Goal: Information Seeking & Learning: Find specific fact

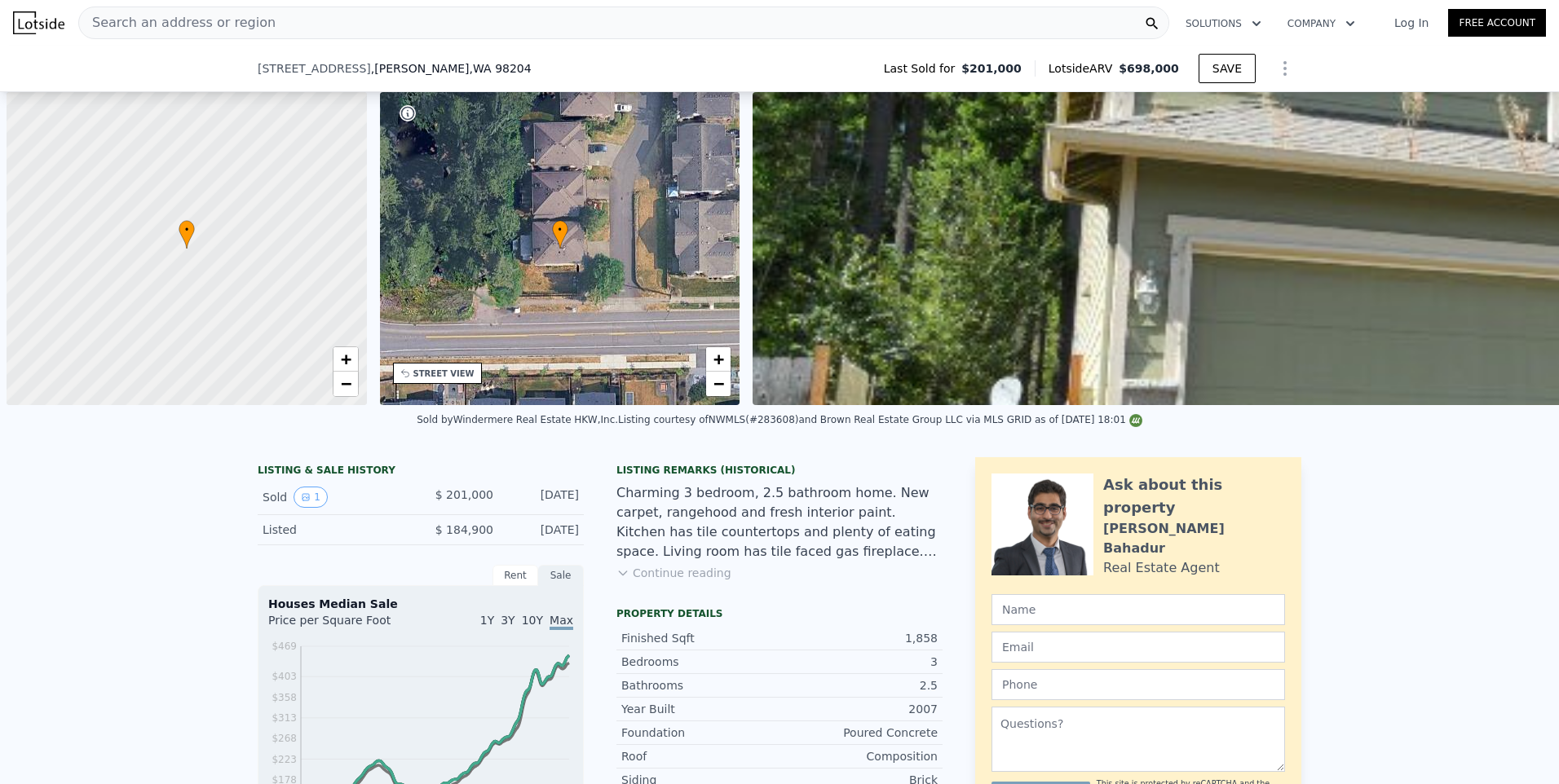
scroll to position [0, 6]
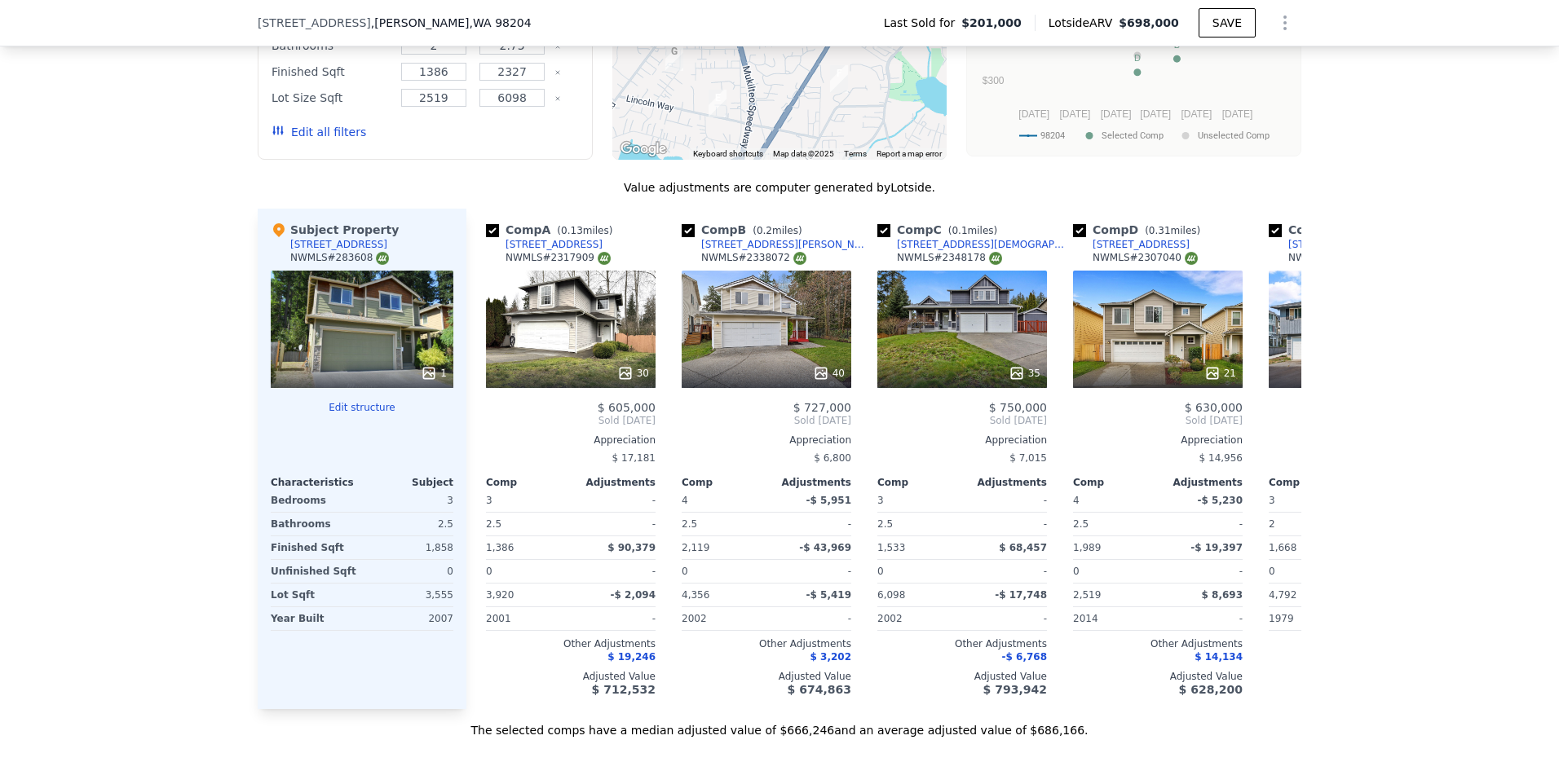
scroll to position [1378, 0]
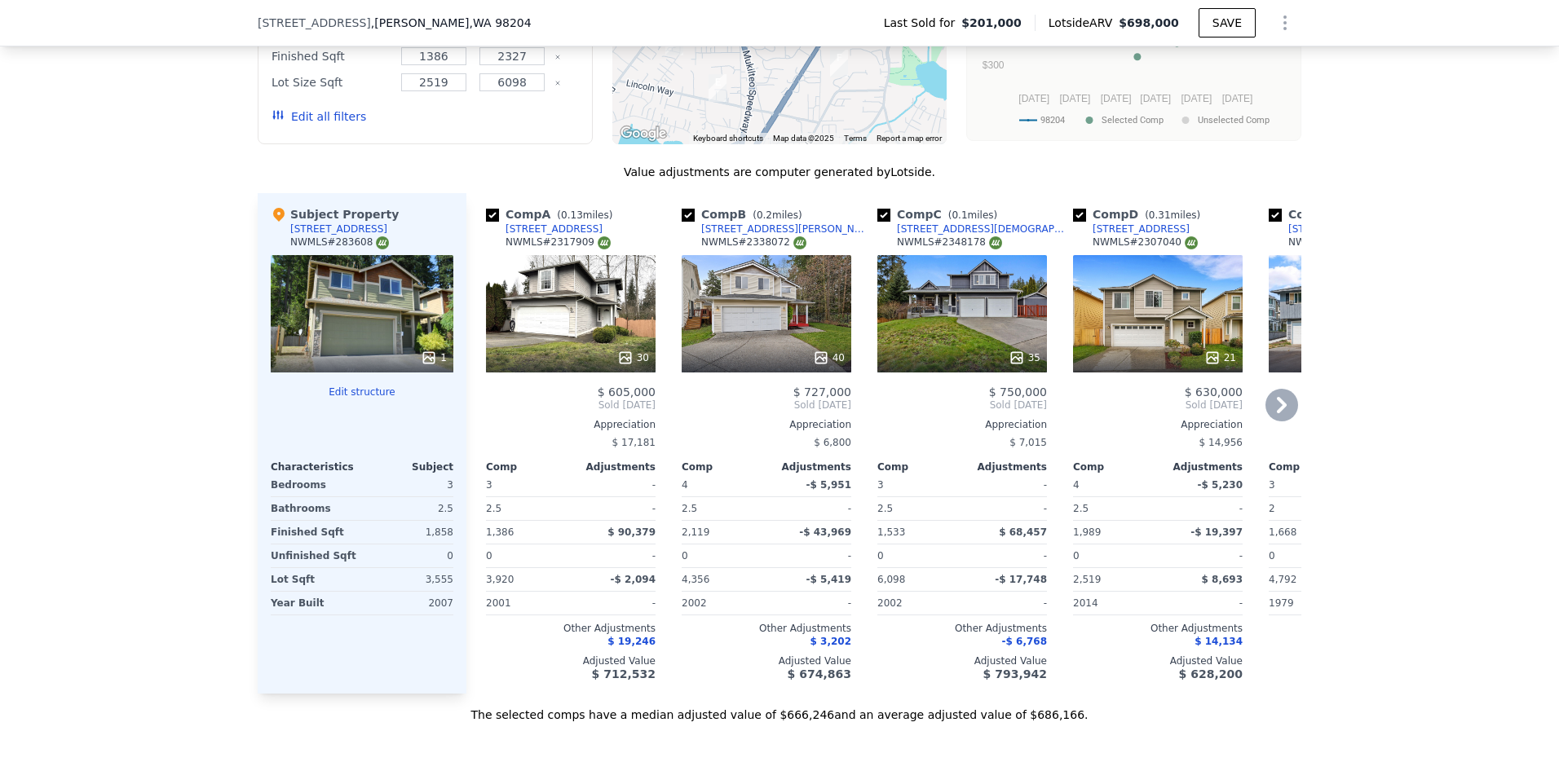
click at [1277, 413] on icon at bounding box center [1281, 405] width 10 height 16
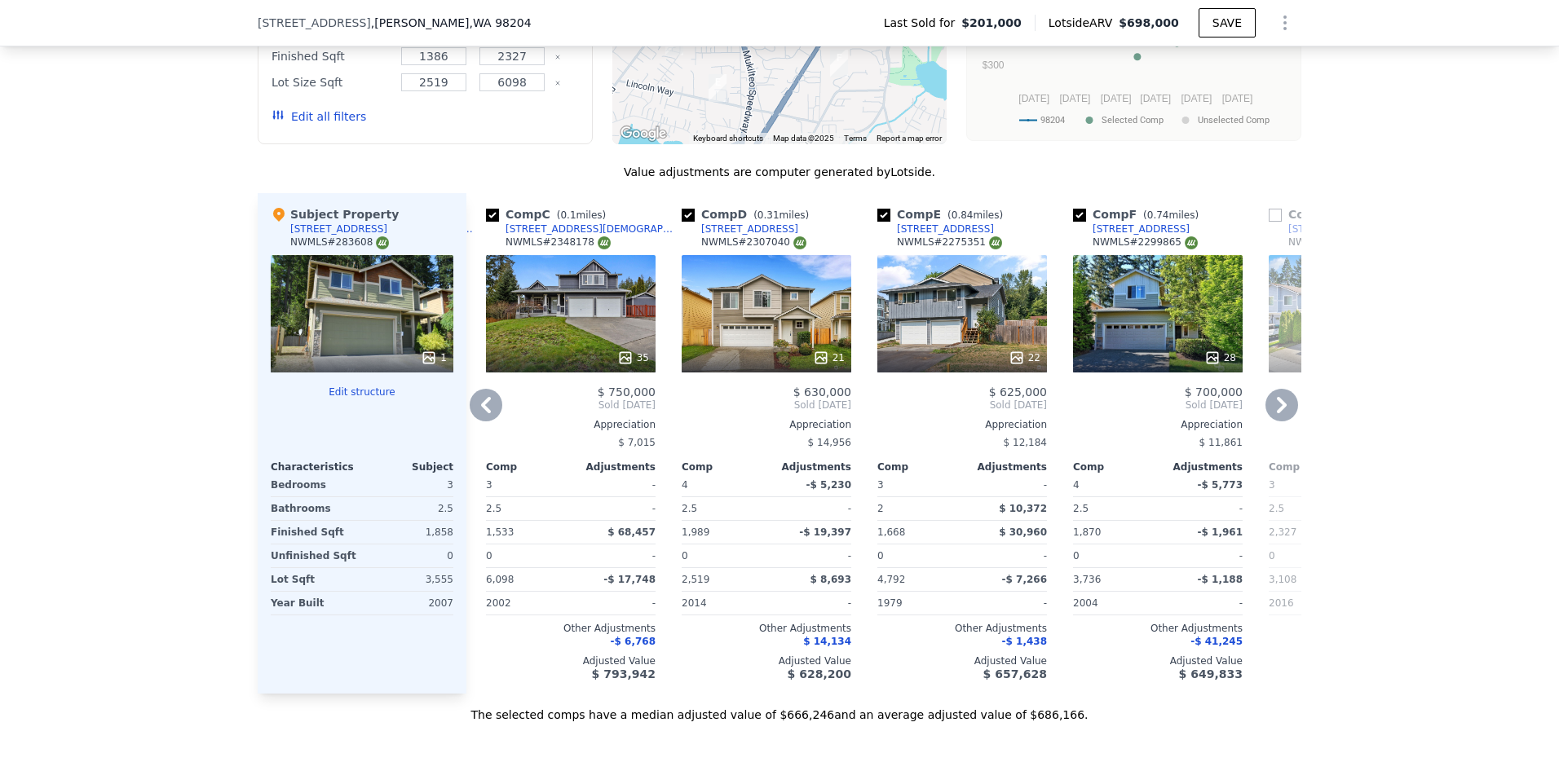
click at [1132, 341] on div "28" at bounding box center [1157, 314] width 170 height 118
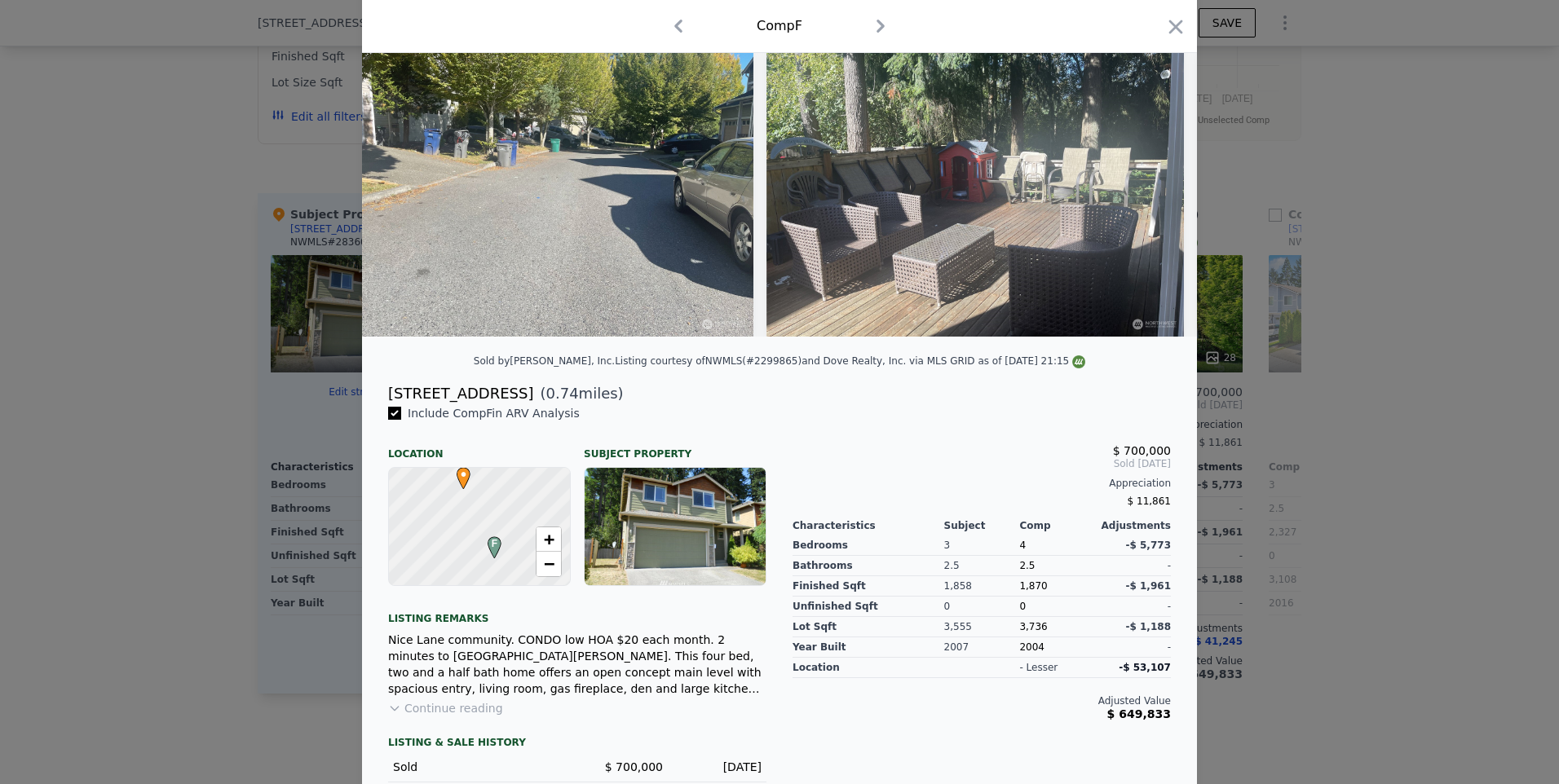
scroll to position [0, 7305]
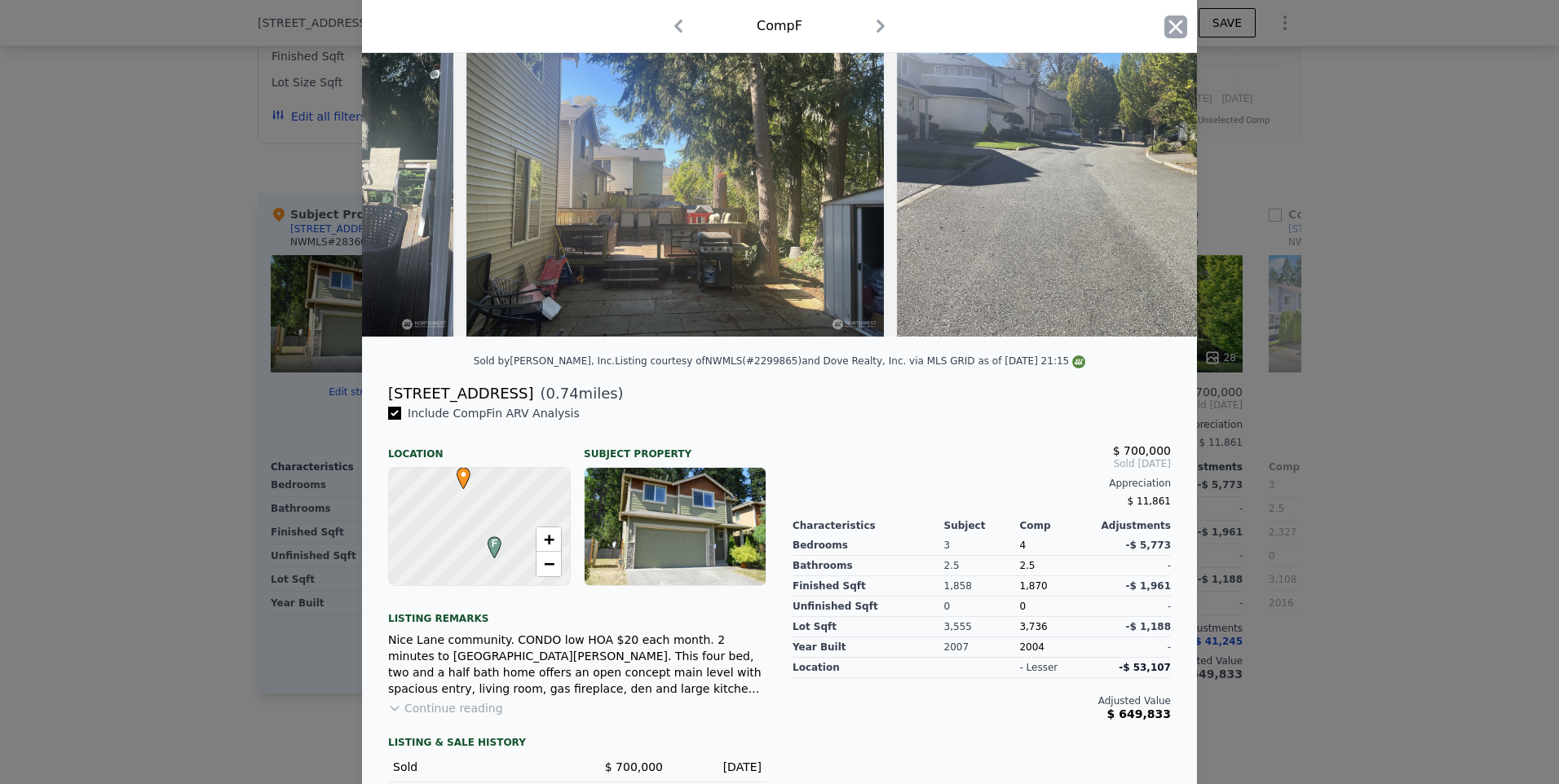
click at [1169, 33] on icon "button" at bounding box center [1176, 27] width 23 height 23
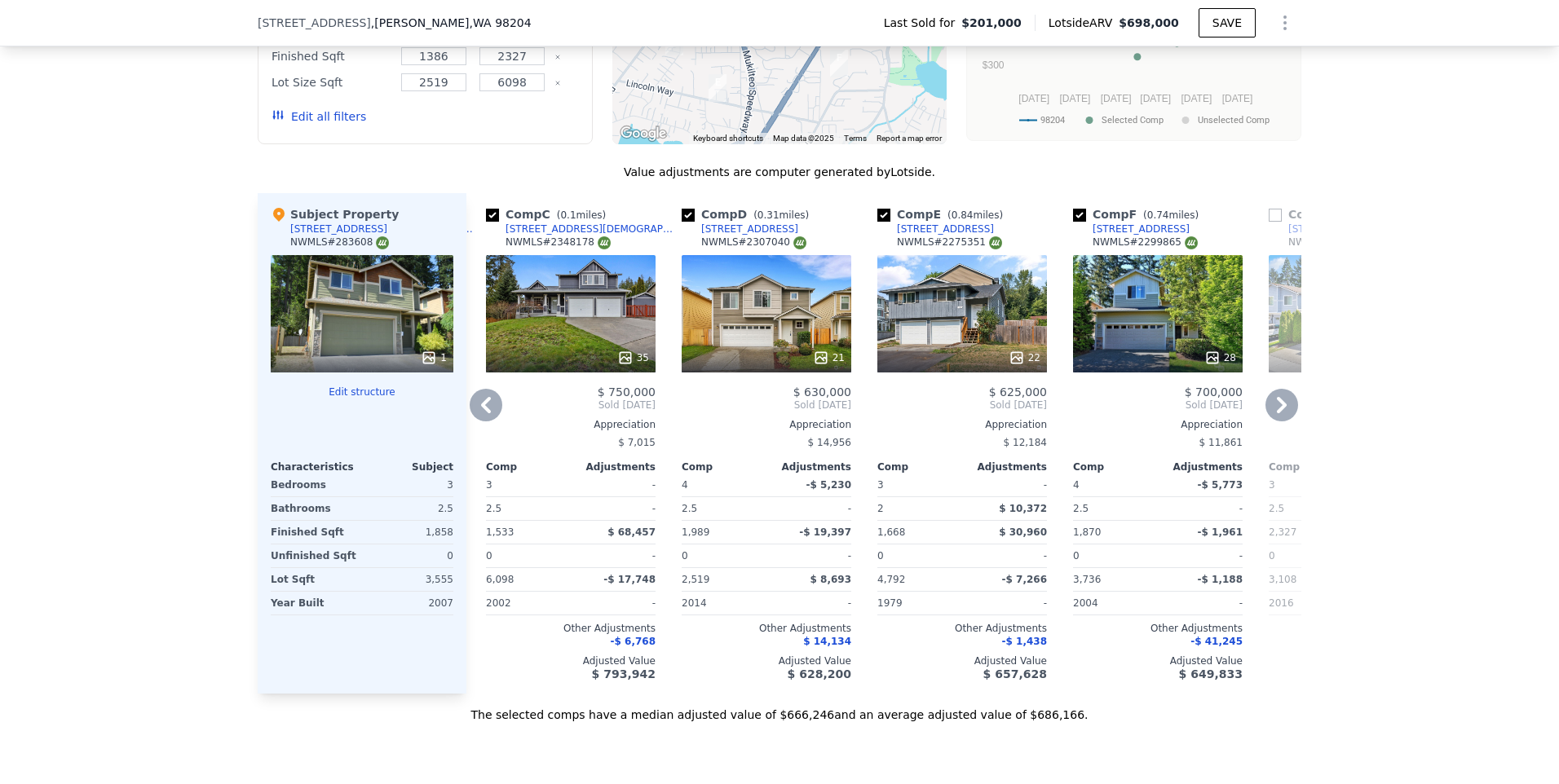
click at [768, 328] on div "21" at bounding box center [767, 314] width 170 height 118
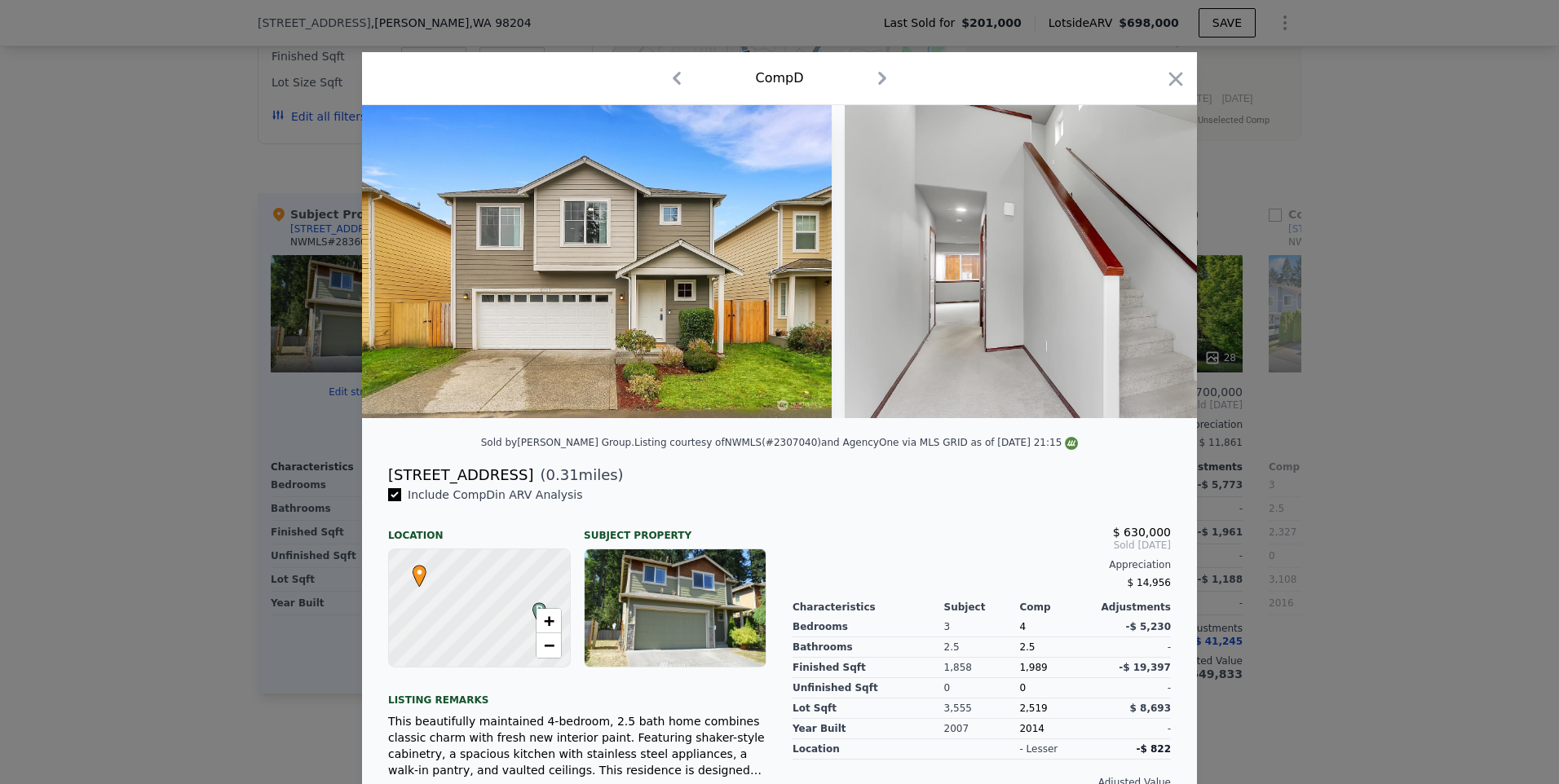
scroll to position [81, 0]
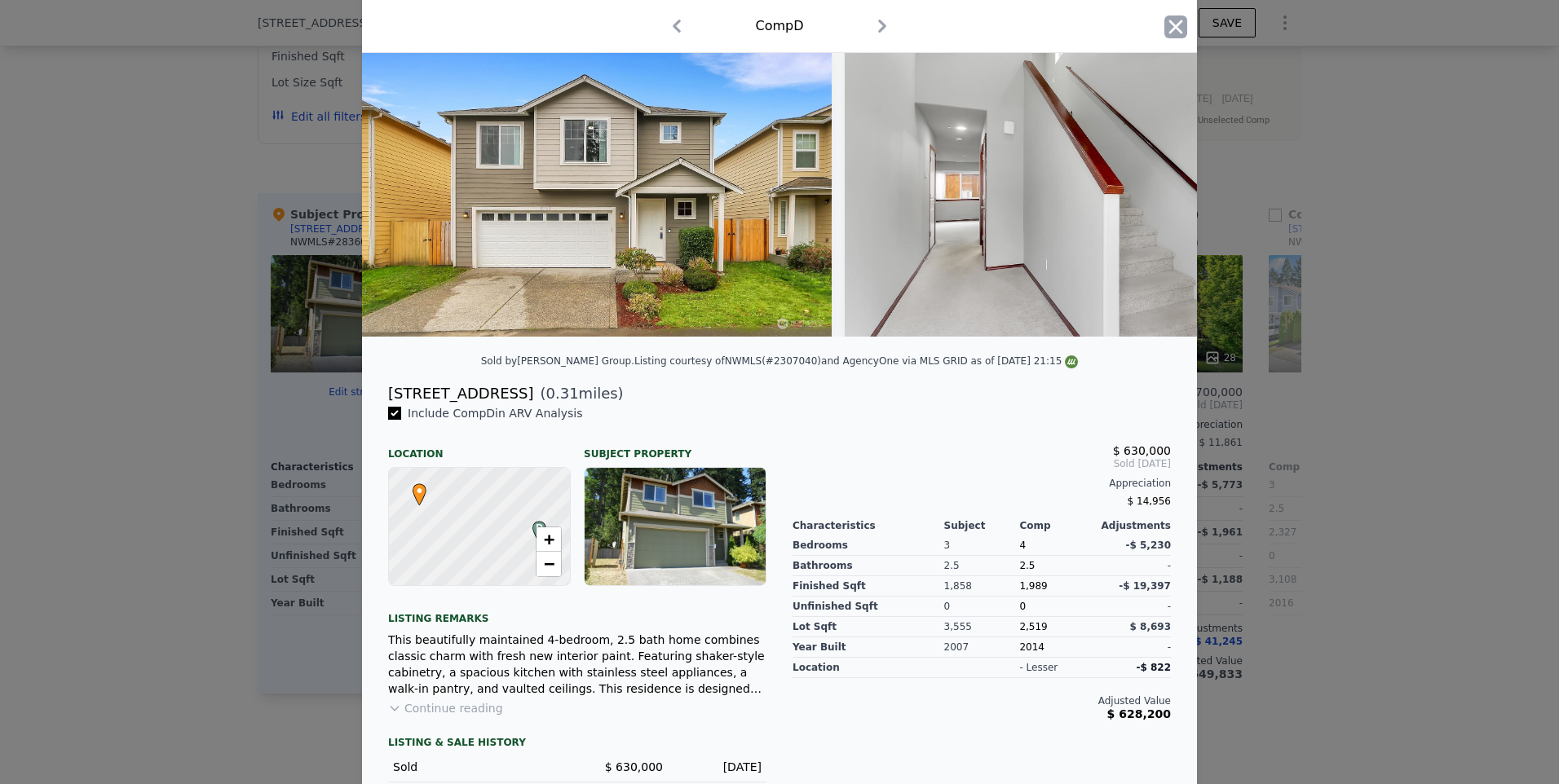
click at [1169, 21] on icon "button" at bounding box center [1176, 27] width 14 height 14
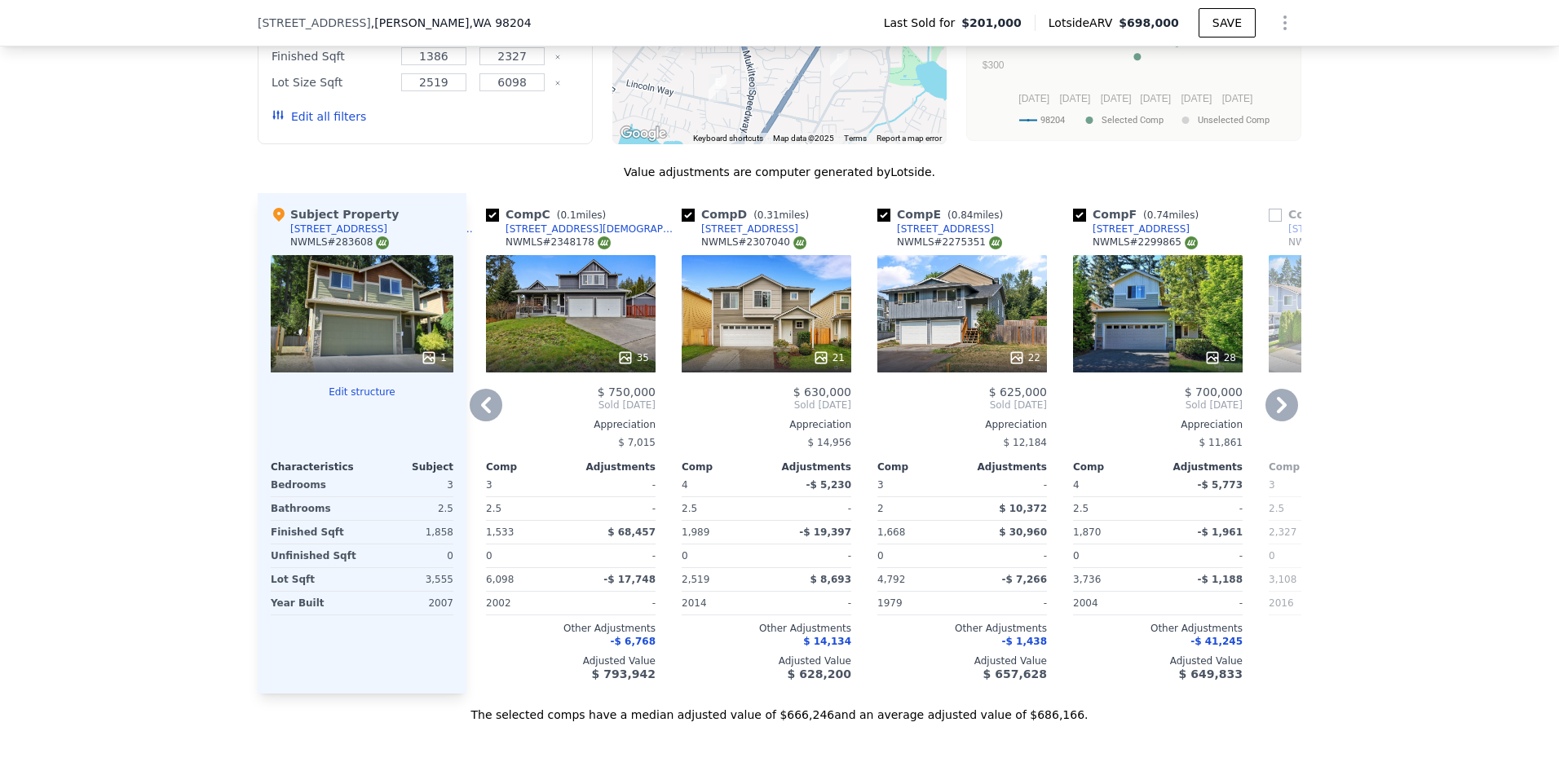
click at [1271, 412] on icon at bounding box center [1281, 405] width 33 height 33
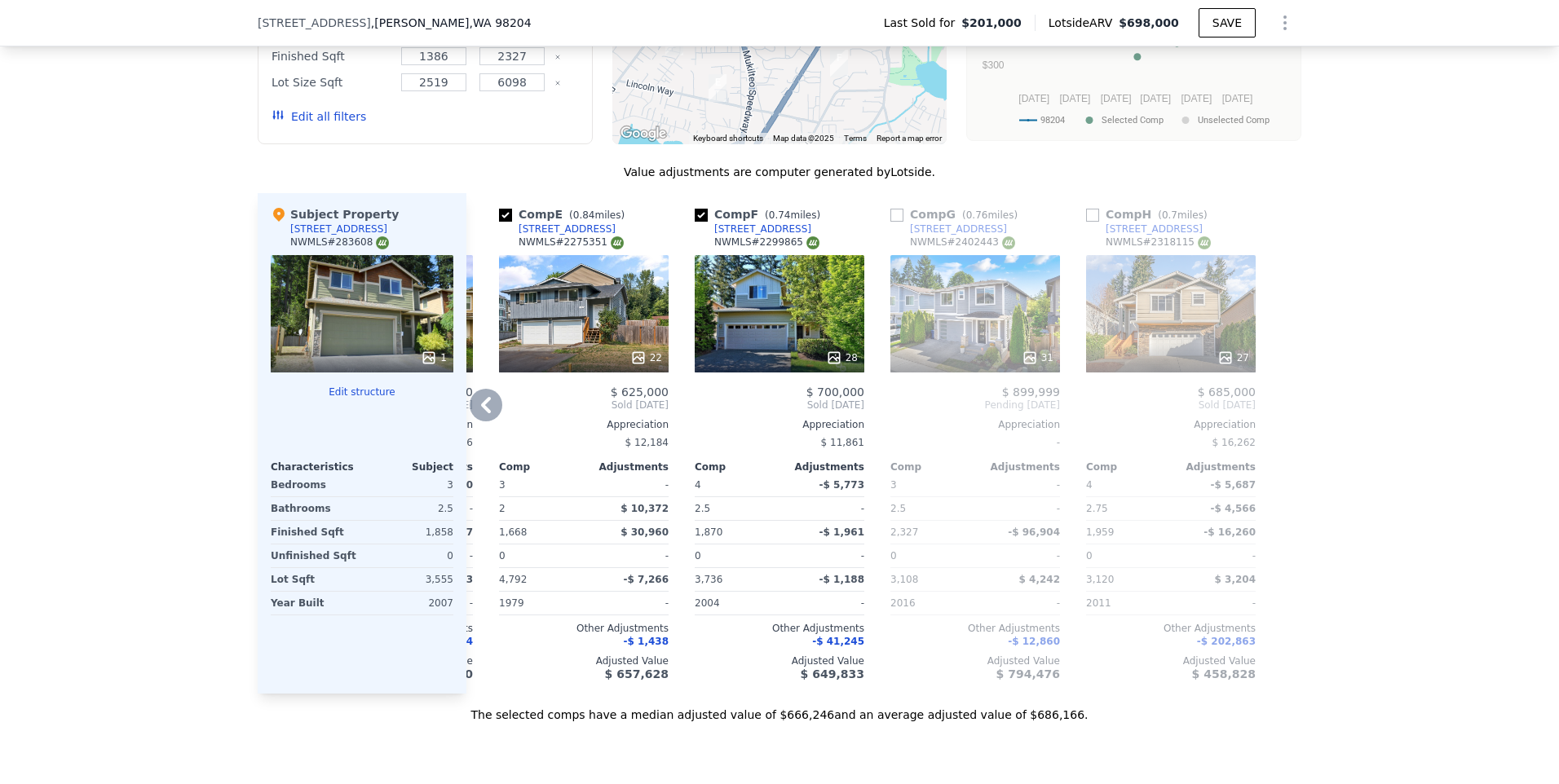
click at [1110, 316] on div "27" at bounding box center [1171, 314] width 170 height 118
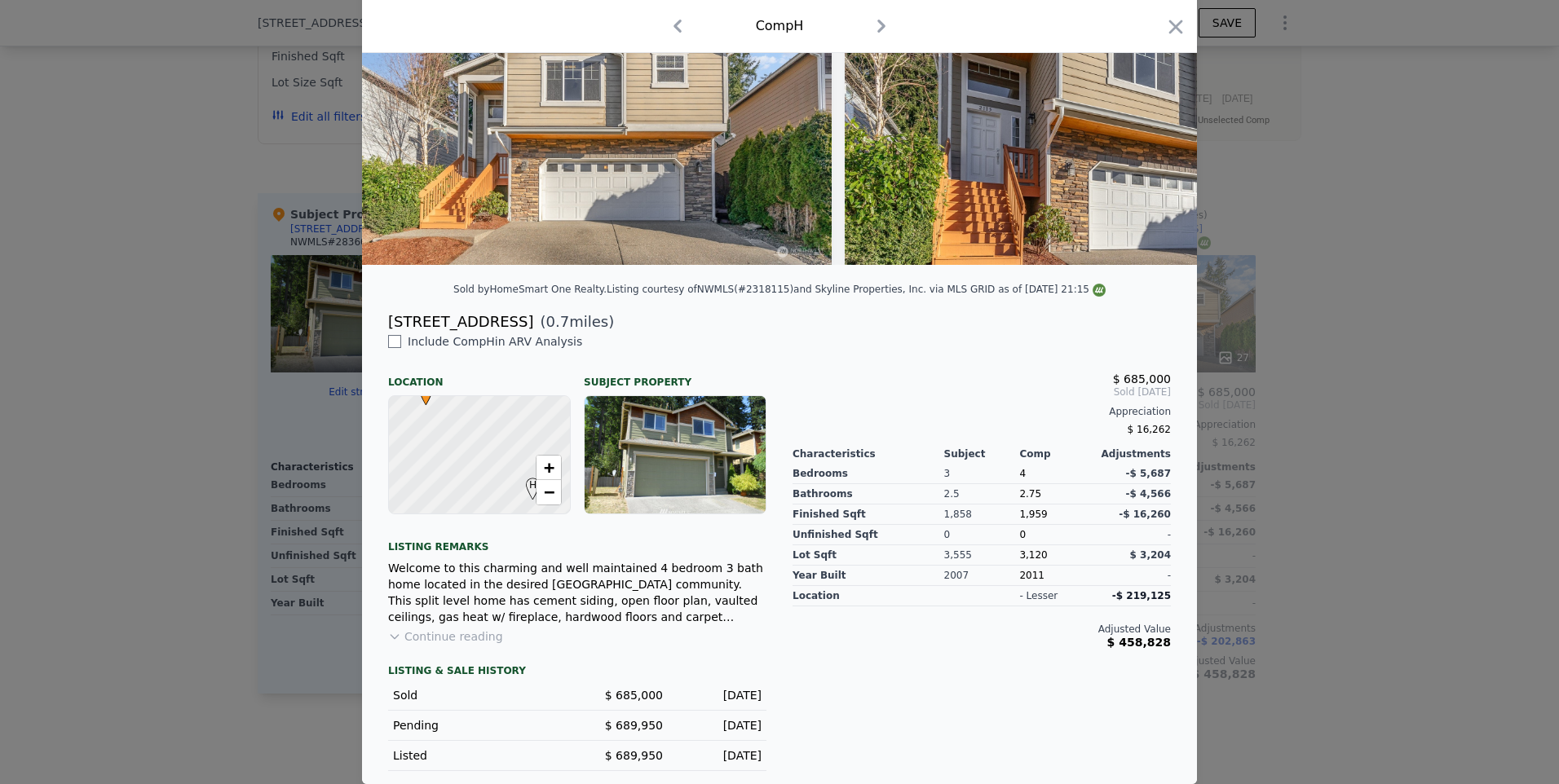
scroll to position [165, 0]
click at [718, 185] on img at bounding box center [597, 108] width 469 height 313
click at [1173, 29] on icon "button" at bounding box center [1176, 27] width 23 height 23
click at [1173, 29] on span "$698,000" at bounding box center [1149, 22] width 61 height 13
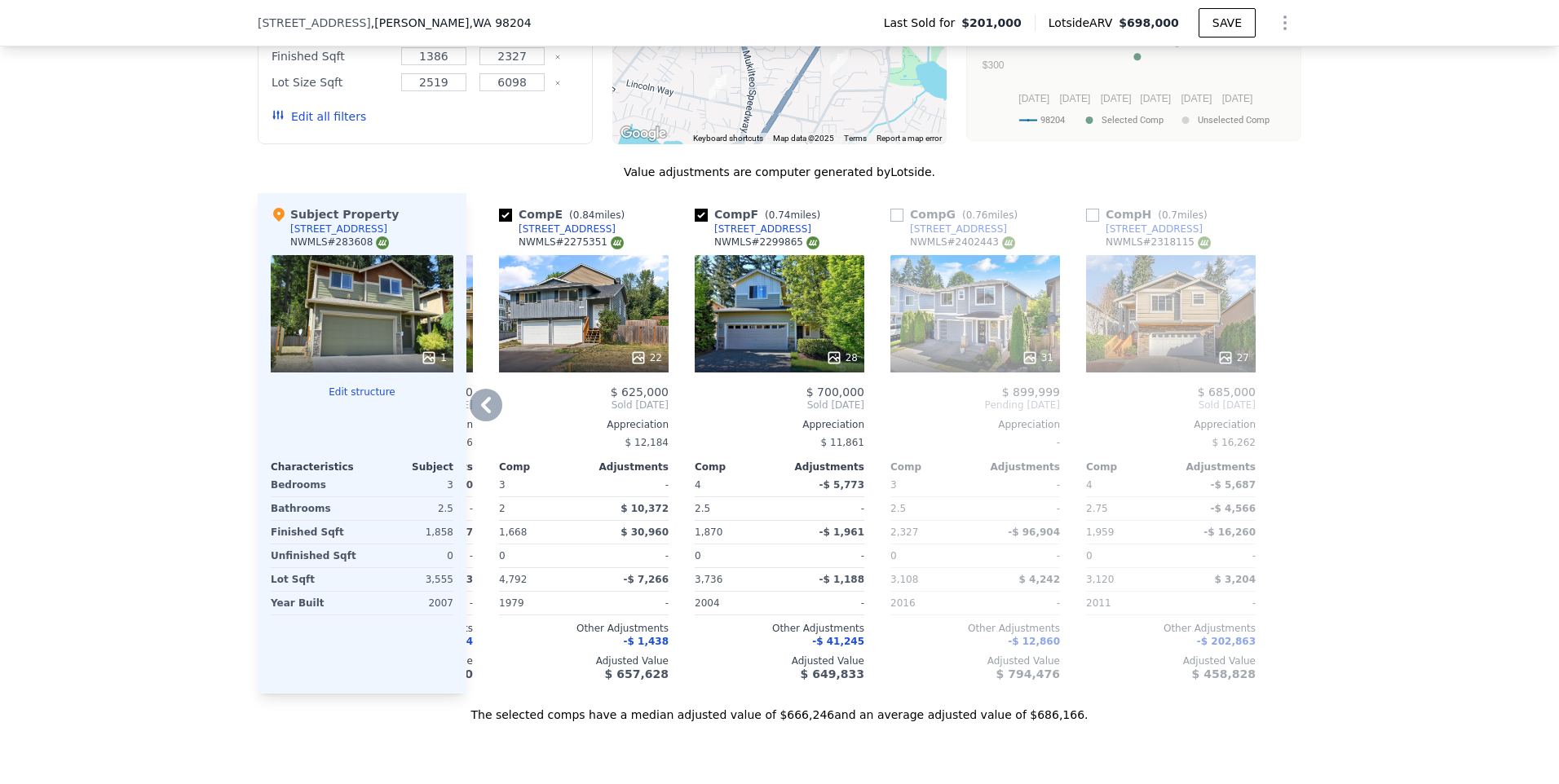
click at [1165, 335] on div "27" at bounding box center [1171, 314] width 170 height 118
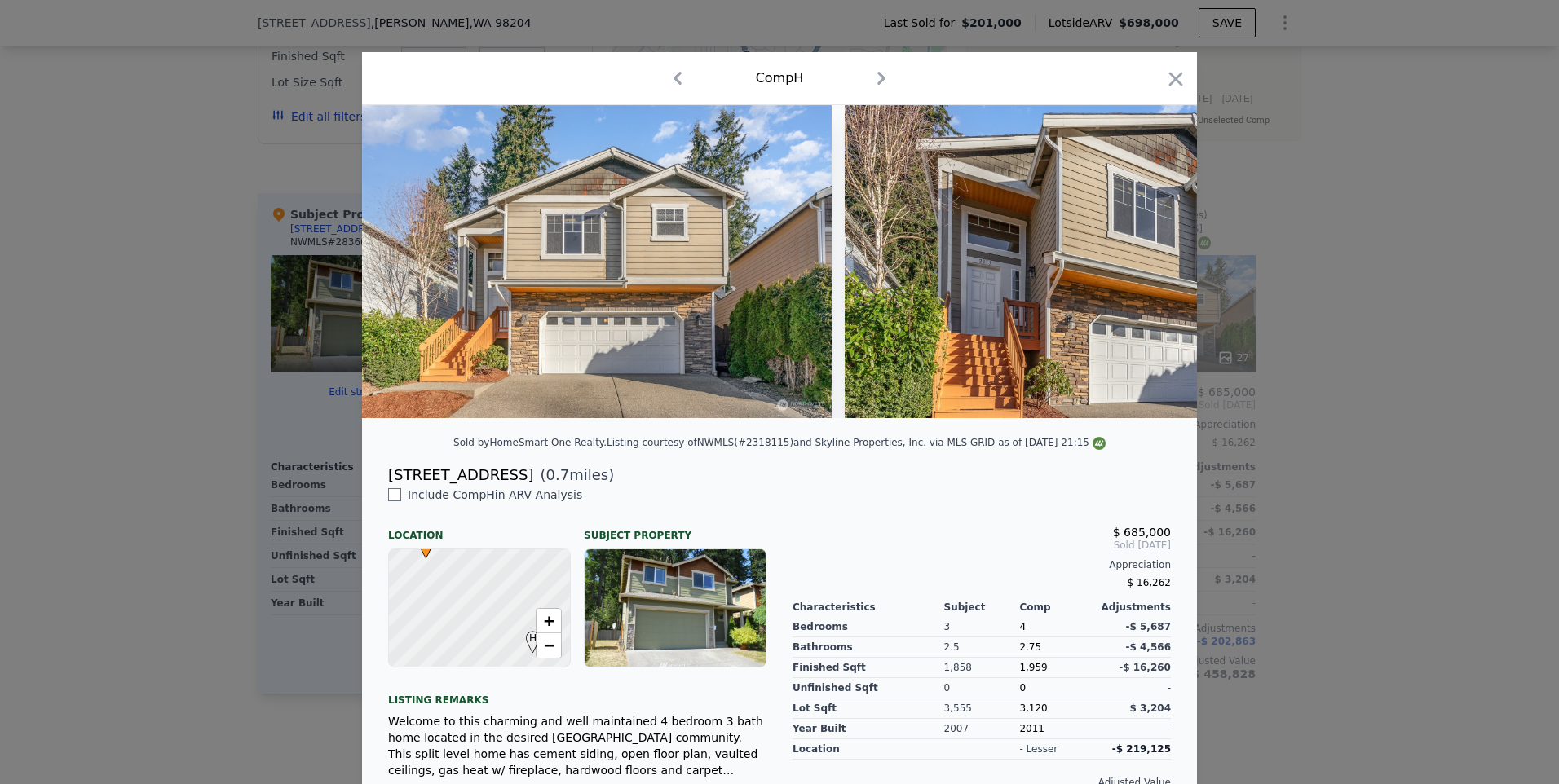
drag, startPoint x: 507, startPoint y: 485, endPoint x: 373, endPoint y: 490, distance: 134.1
click at [375, 486] on div "2115 131st Place SW ( 0.7 miles)" at bounding box center [779, 475] width 809 height 23
drag, startPoint x: 373, startPoint y: 490, endPoint x: 446, endPoint y: 485, distance: 73.2
copy div "[STREET_ADDRESS]"
click at [1165, 70] on icon "button" at bounding box center [1176, 79] width 23 height 23
